Goal: Transaction & Acquisition: Purchase product/service

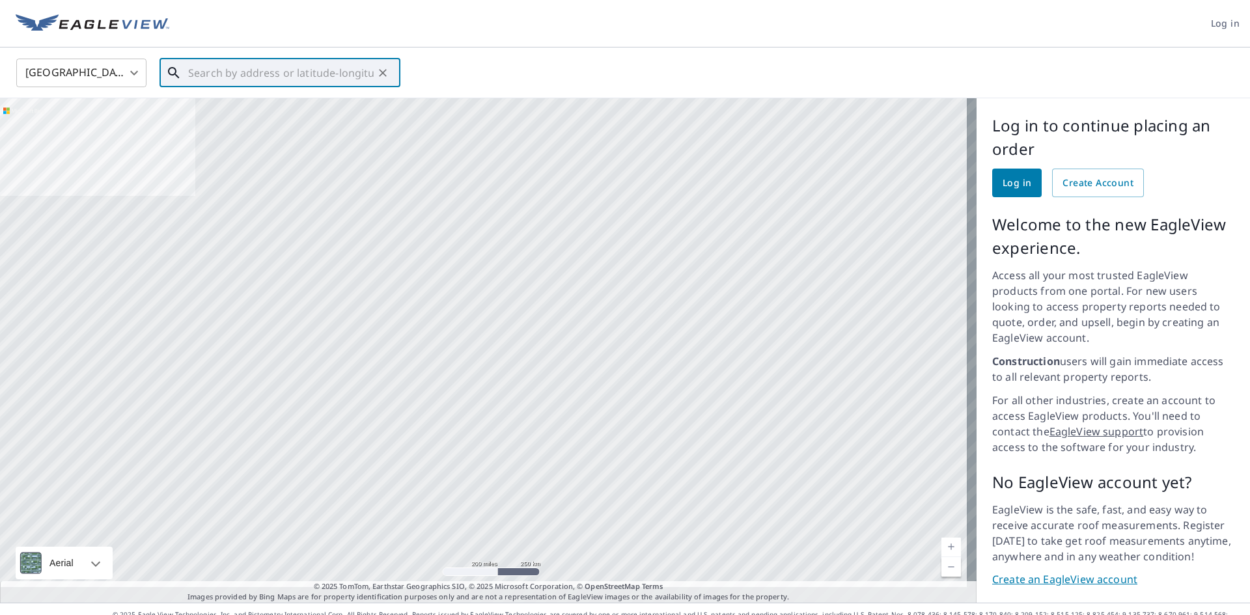
click at [215, 78] on input "text" at bounding box center [281, 73] width 186 height 36
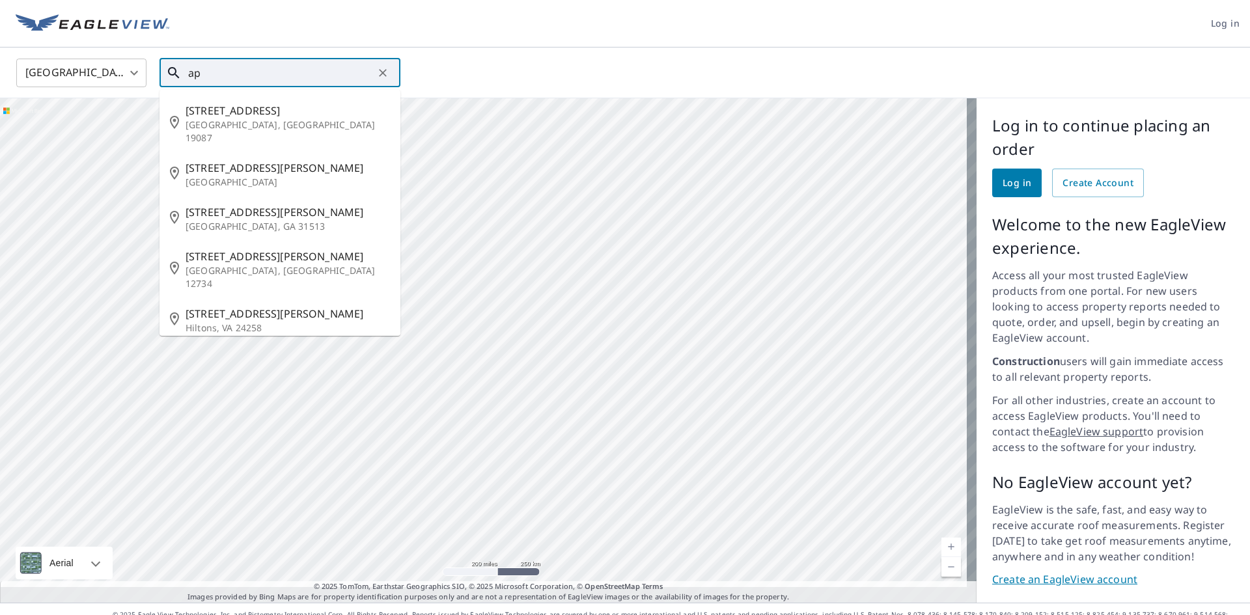
type input "a"
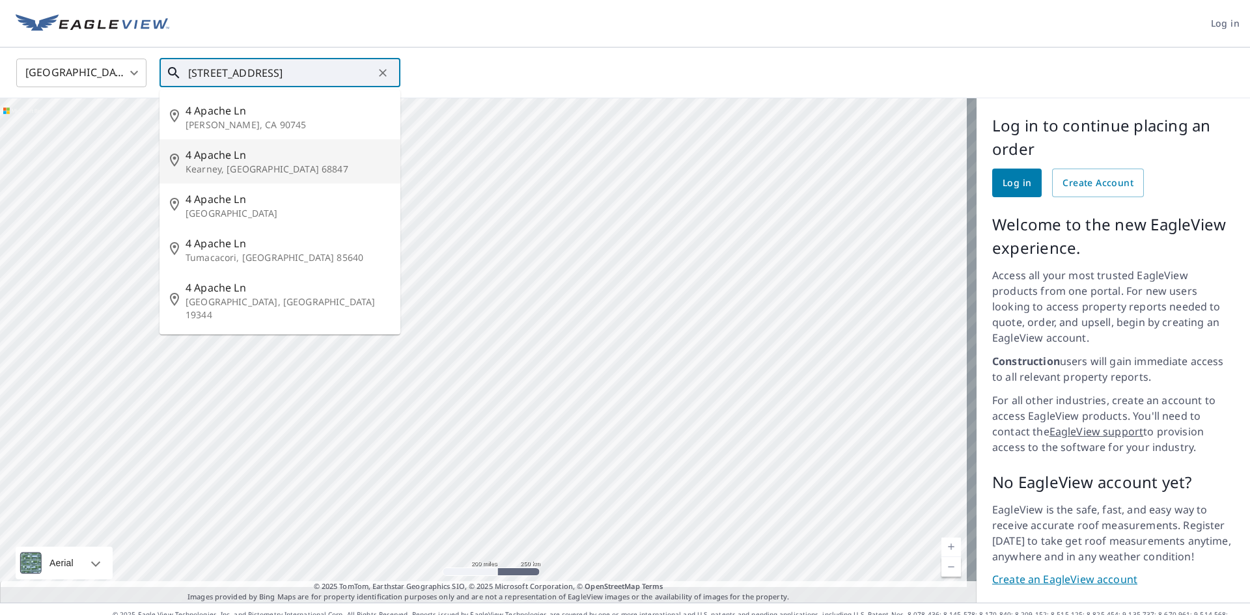
click at [204, 158] on span "4 Apache Ln" at bounding box center [288, 155] width 204 height 16
type input "4 Apache Ln Kearney, NE 68847"
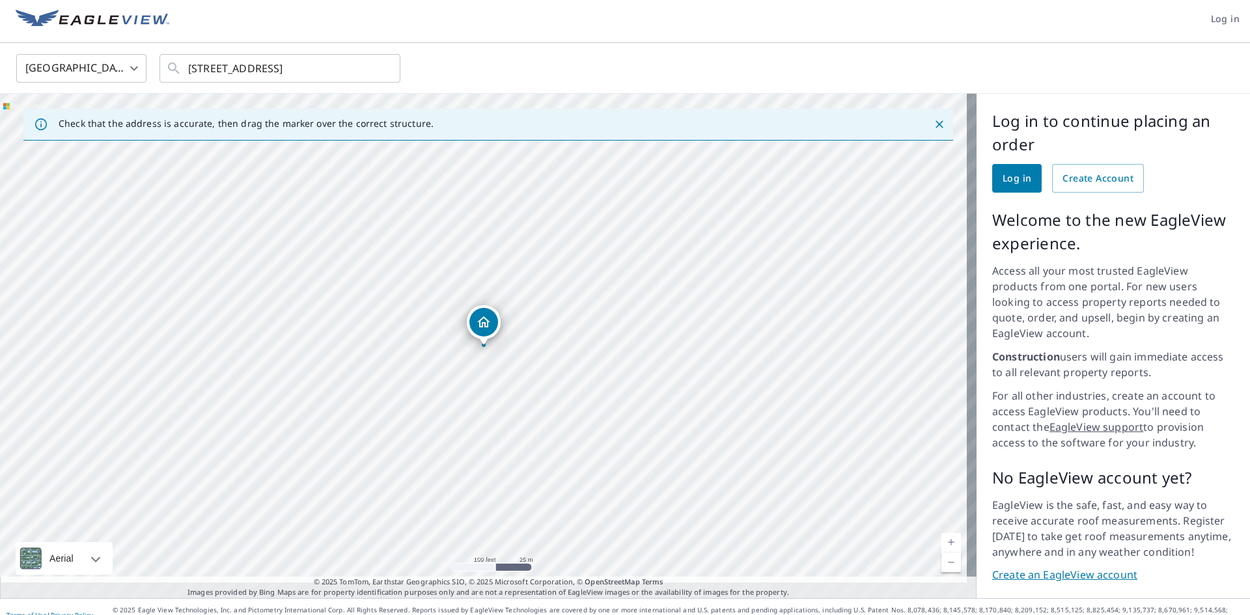
scroll to position [5, 0]
click at [1009, 182] on span "Log in" at bounding box center [1017, 178] width 29 height 16
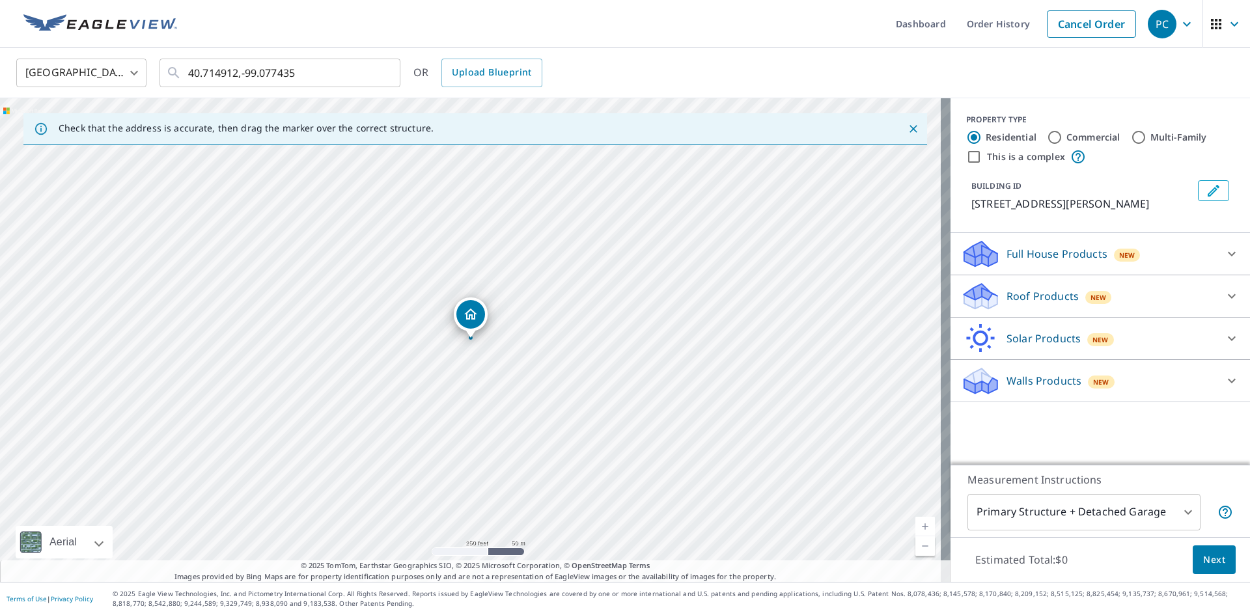
click at [977, 295] on icon at bounding box center [981, 292] width 33 height 16
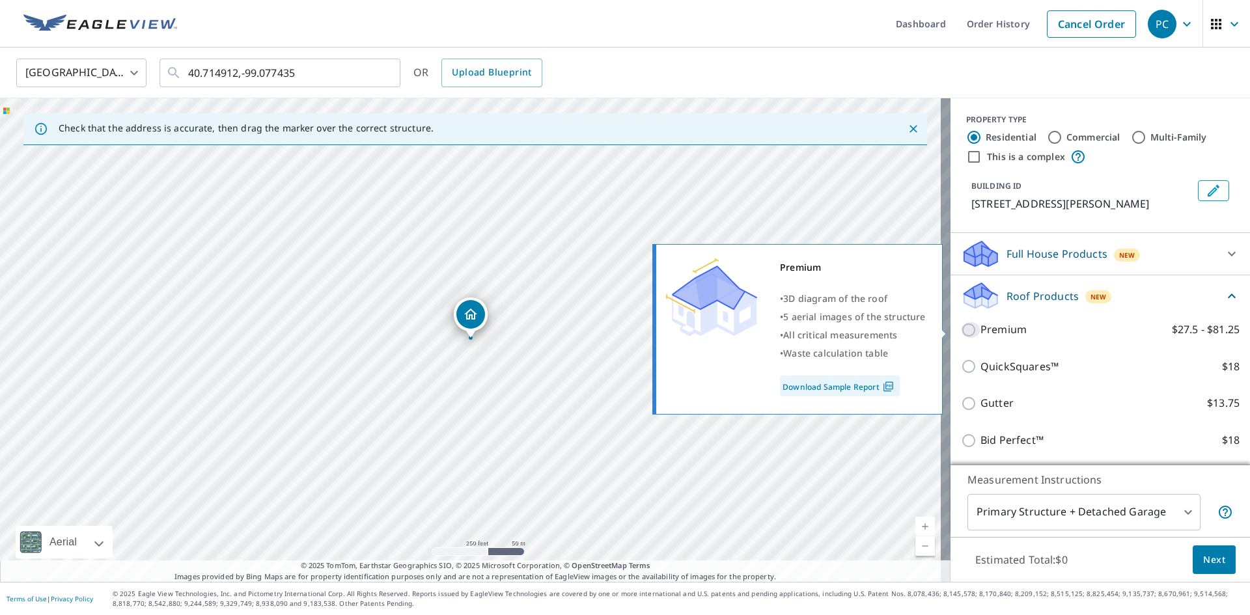
click at [961, 329] on input "Premium $27.5 - $81.25" at bounding box center [971, 330] width 20 height 16
checkbox input "true"
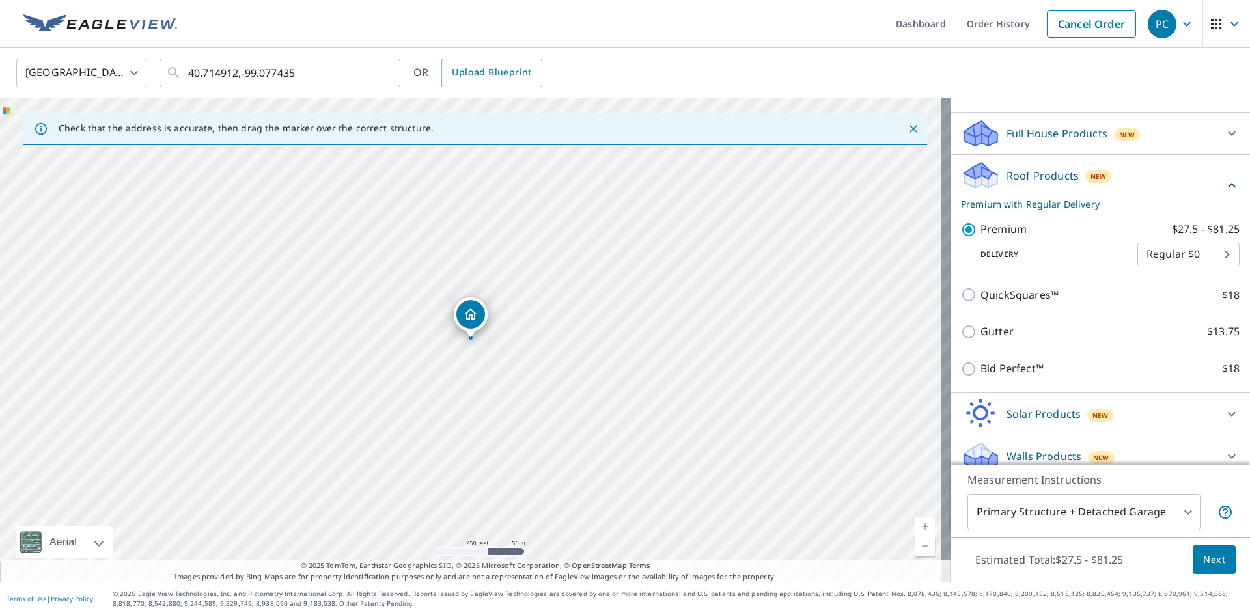
scroll to position [134, 0]
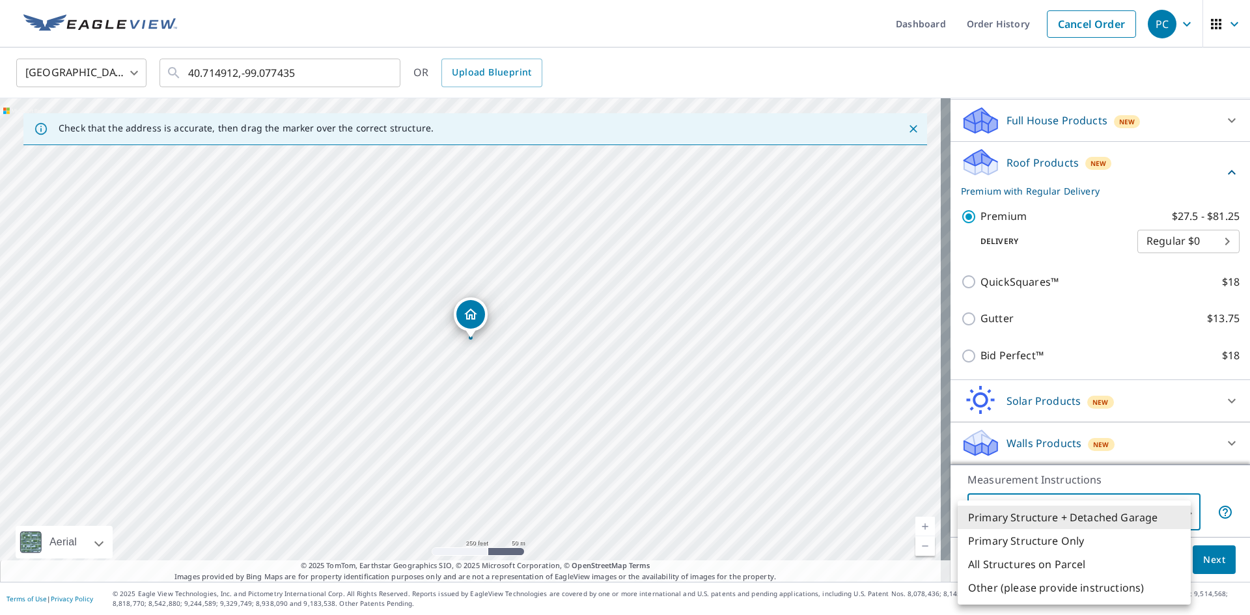
click at [1128, 514] on body "PC PC Dashboard Order History Cancel Order PC [GEOGRAPHIC_DATA] [GEOGRAPHIC_DAT…" at bounding box center [625, 307] width 1250 height 615
click at [1034, 543] on li "Primary Structure Only" at bounding box center [1074, 540] width 233 height 23
type input "2"
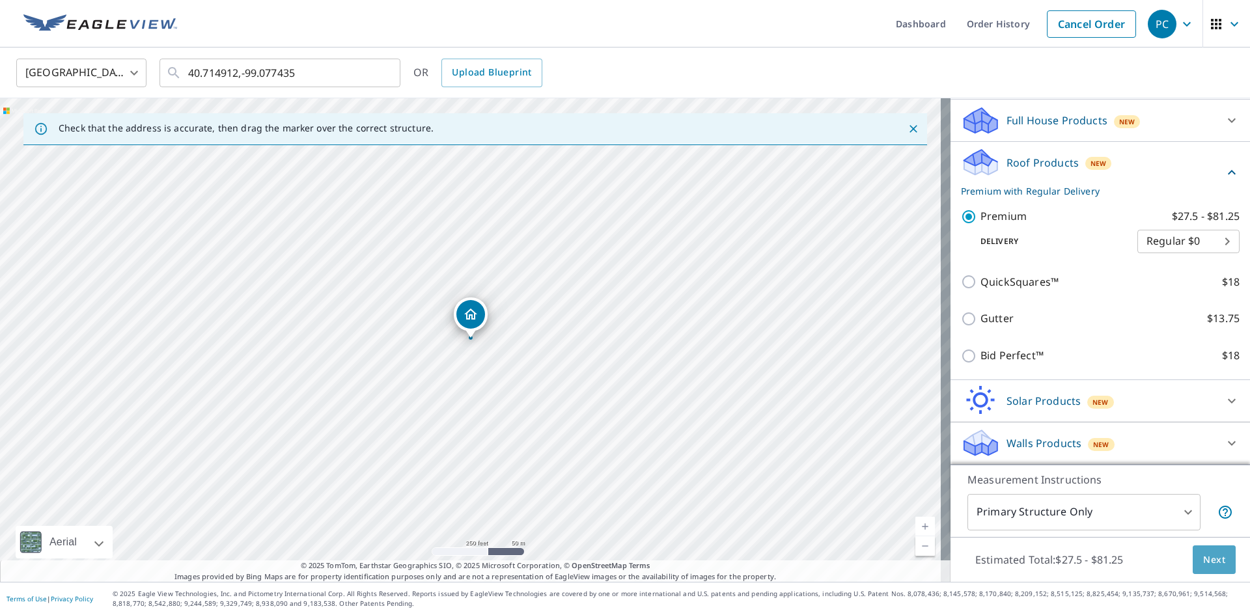
click at [1204, 562] on span "Next" at bounding box center [1215, 560] width 22 height 16
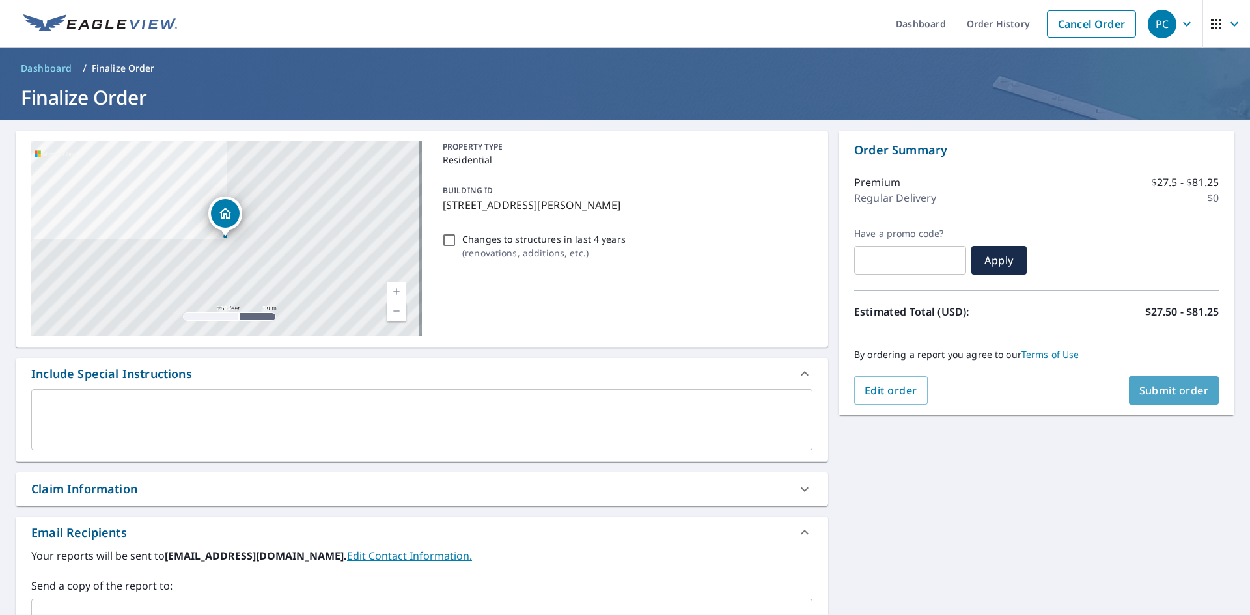
click at [1148, 393] on span "Submit order" at bounding box center [1175, 391] width 70 height 14
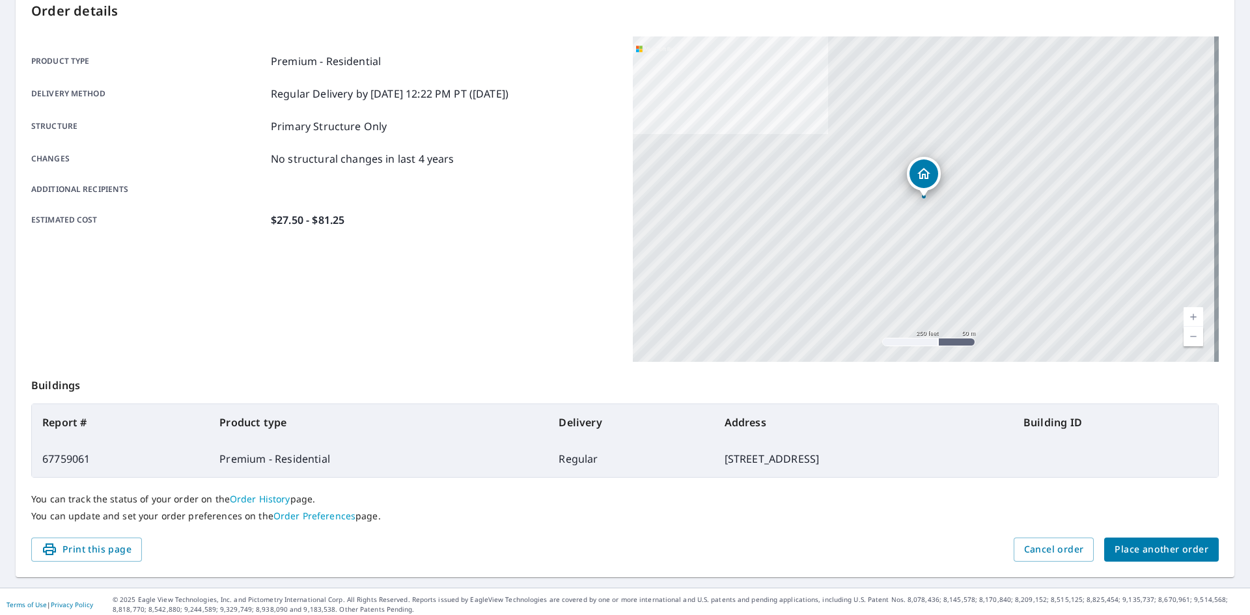
scroll to position [151, 0]
